Goal: Task Accomplishment & Management: Use online tool/utility

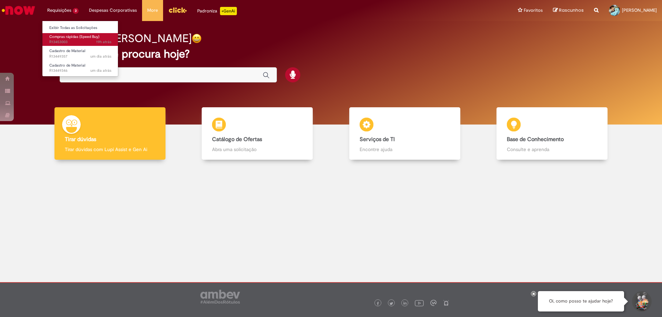
click at [69, 36] on span "Compras rápidas (Speed Buy)" at bounding box center [74, 36] width 50 height 5
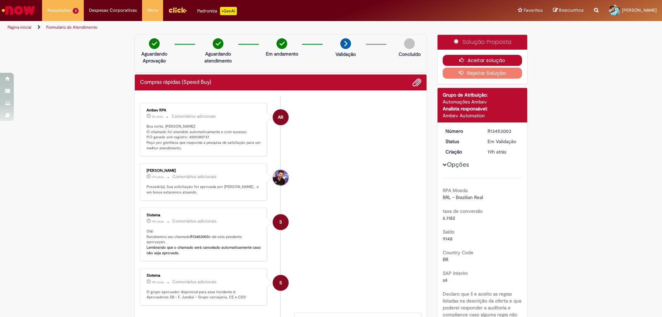
click at [460, 58] on icon "button" at bounding box center [464, 60] width 8 height 5
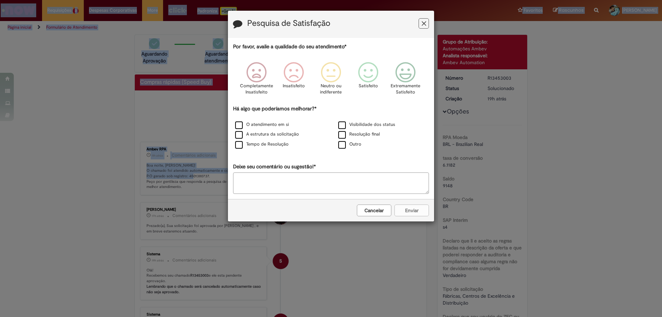
drag, startPoint x: 205, startPoint y: 136, endPoint x: 185, endPoint y: 139, distance: 20.2
click at [185, 139] on body "Pesquisa de Satisfação Por favor, avalie a qualidade do seu atendimento* Comple…" at bounding box center [331, 158] width 662 height 317
click at [190, 128] on div "Pesquisa de Satisfação Por favor, avalie a qualidade do seu atendimento* Comple…" at bounding box center [331, 158] width 662 height 317
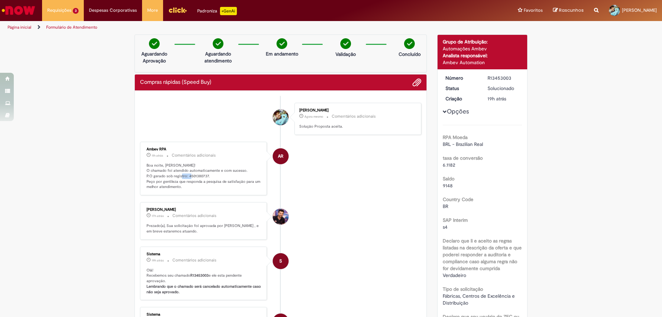
drag, startPoint x: 204, startPoint y: 175, endPoint x: 191, endPoint y: 177, distance: 12.9
click at [191, 177] on p "Boa noite, [PERSON_NAME]! O chamado foi atendido automaticamente e com sucesso.…" at bounding box center [204, 176] width 115 height 27
drag, startPoint x: 205, startPoint y: 176, endPoint x: 216, endPoint y: 182, distance: 12.5
click at [186, 177] on p "Boa noite, [PERSON_NAME]! O chamado foi atendido automaticamente e com sucesso.…" at bounding box center [204, 176] width 115 height 27
copy p "4501380737"
